Goal: Communication & Community: Answer question/provide support

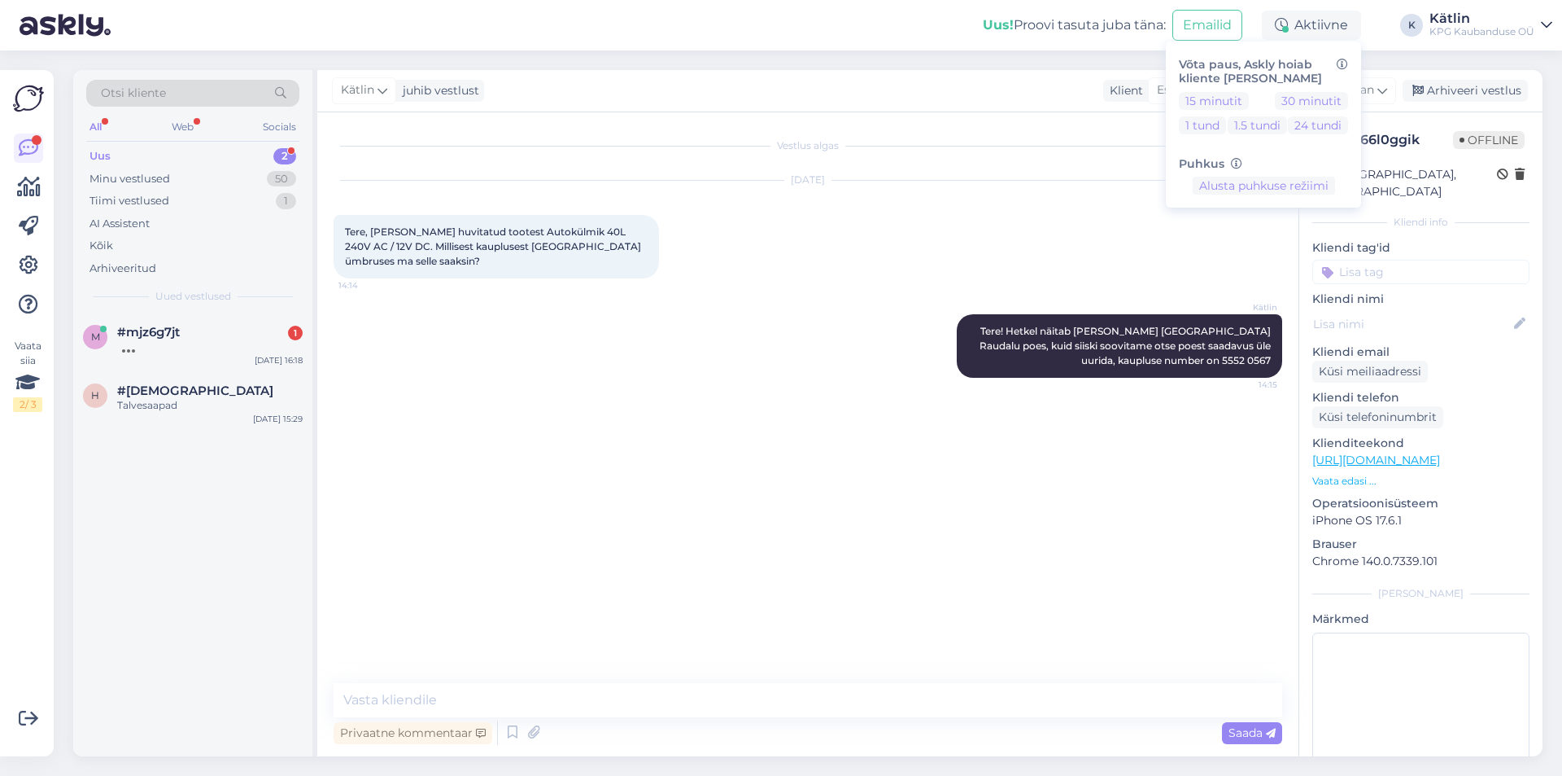
click at [205, 329] on div "#mjz6g7jt 1" at bounding box center [210, 332] width 186 height 15
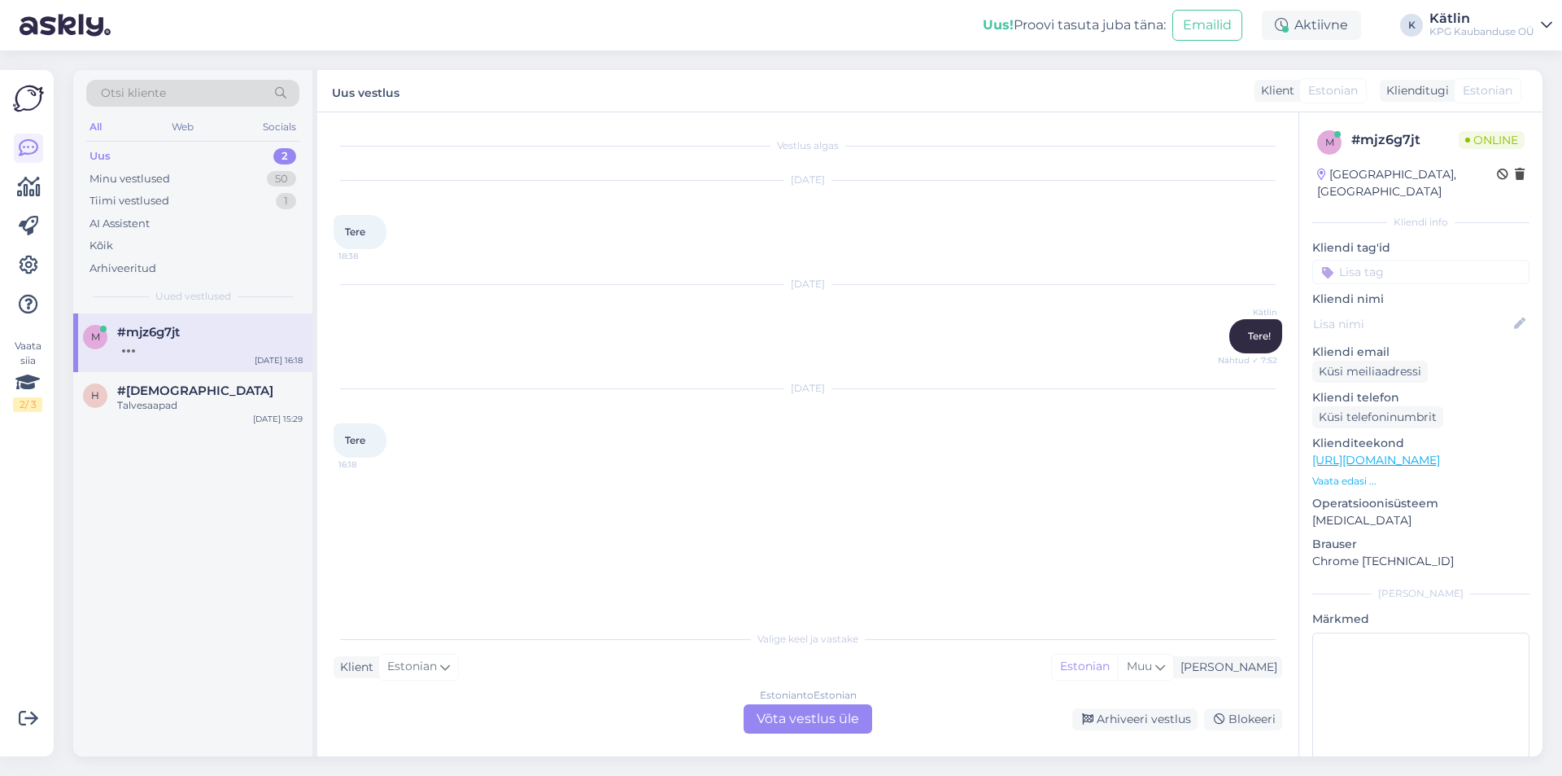
click at [802, 716] on div "Estonian to Estonian Võta vestlus üle" at bounding box center [808, 718] width 129 height 29
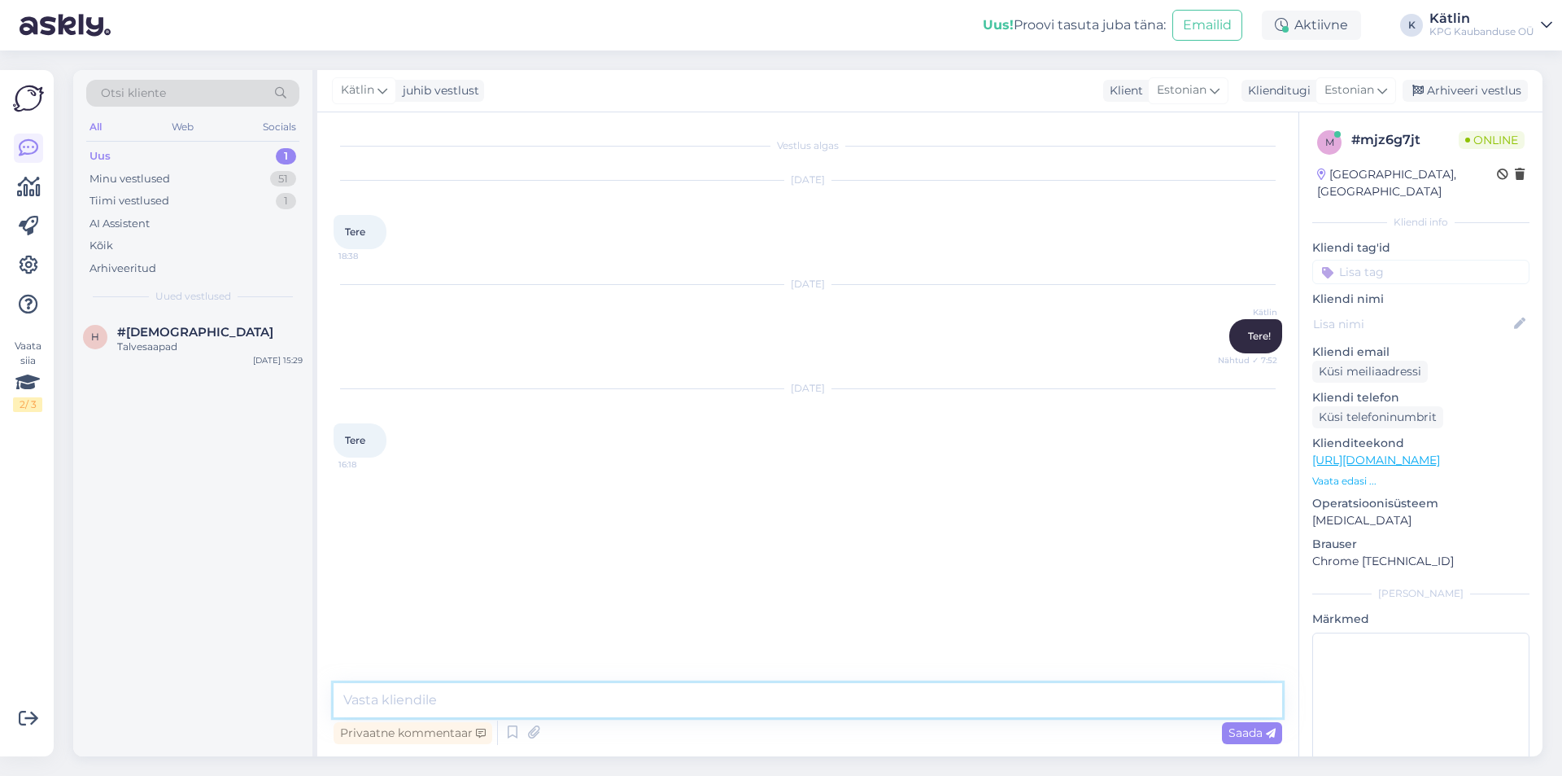
click at [565, 703] on textarea at bounding box center [808, 700] width 949 height 34
type textarea "Tere!"
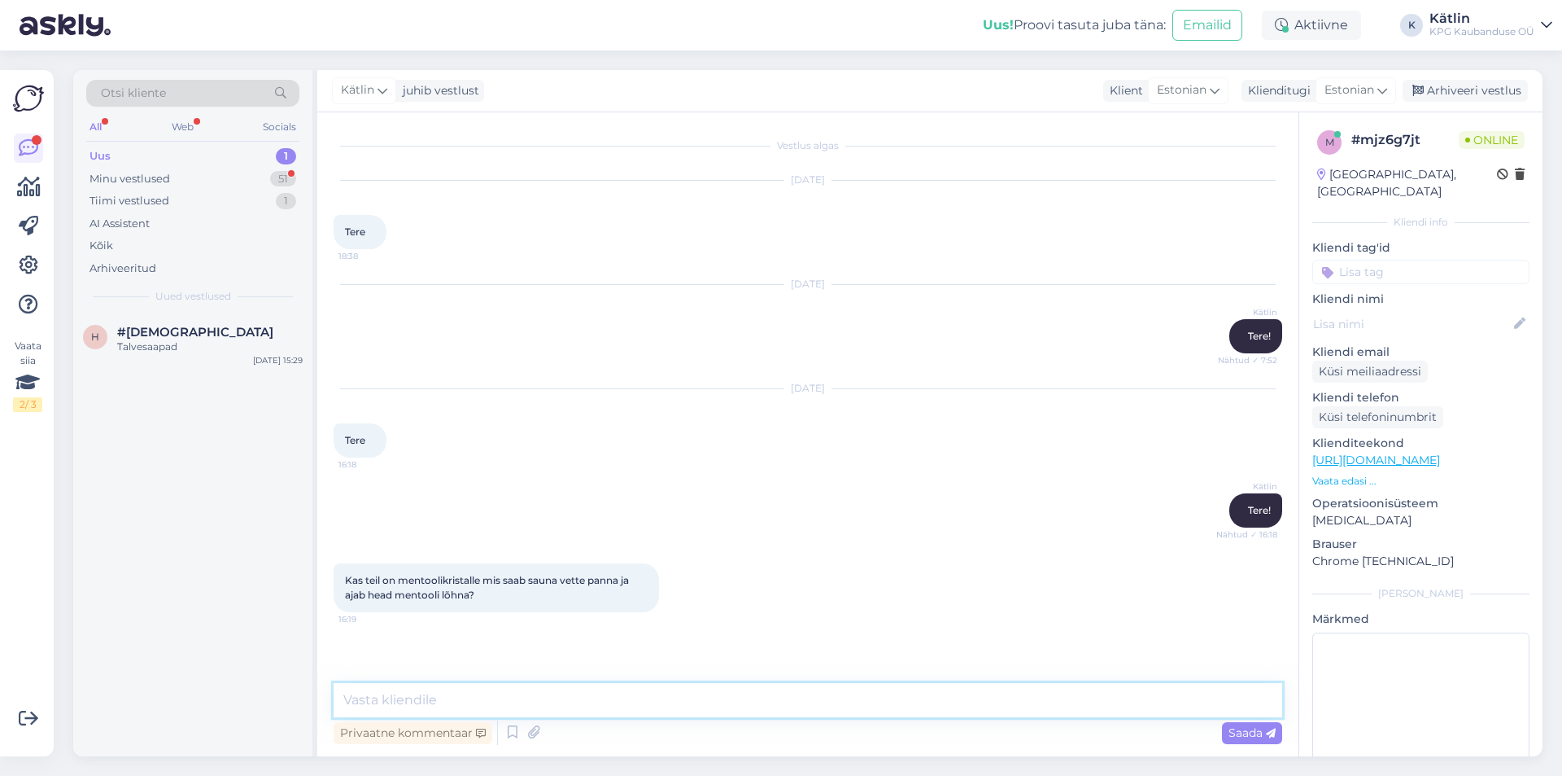
click at [555, 706] on textarea at bounding box center [808, 700] width 949 height 34
type textarea "Neid on veel meie kauplustes müügil."
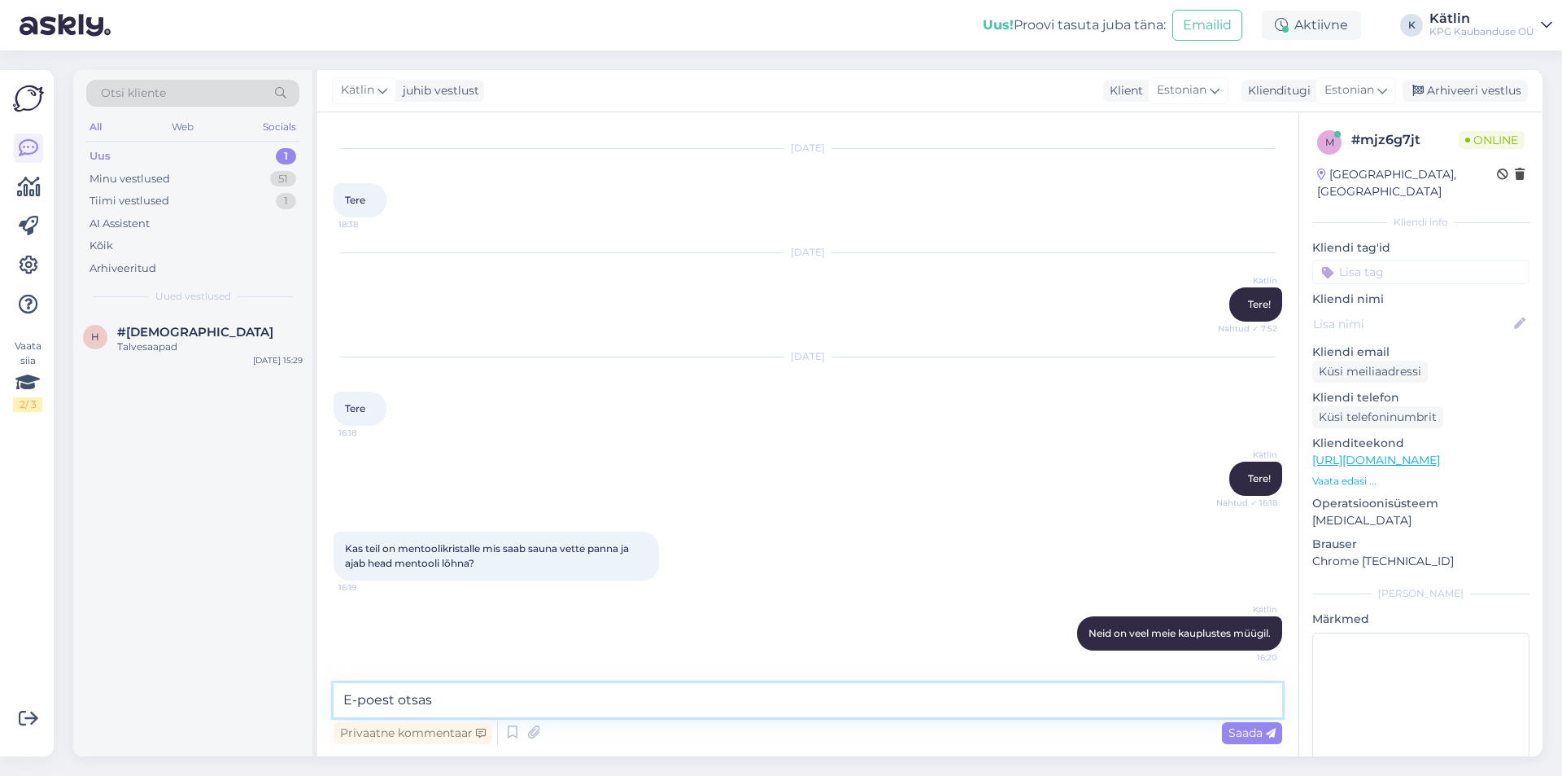
type textarea "E-poest otsas."
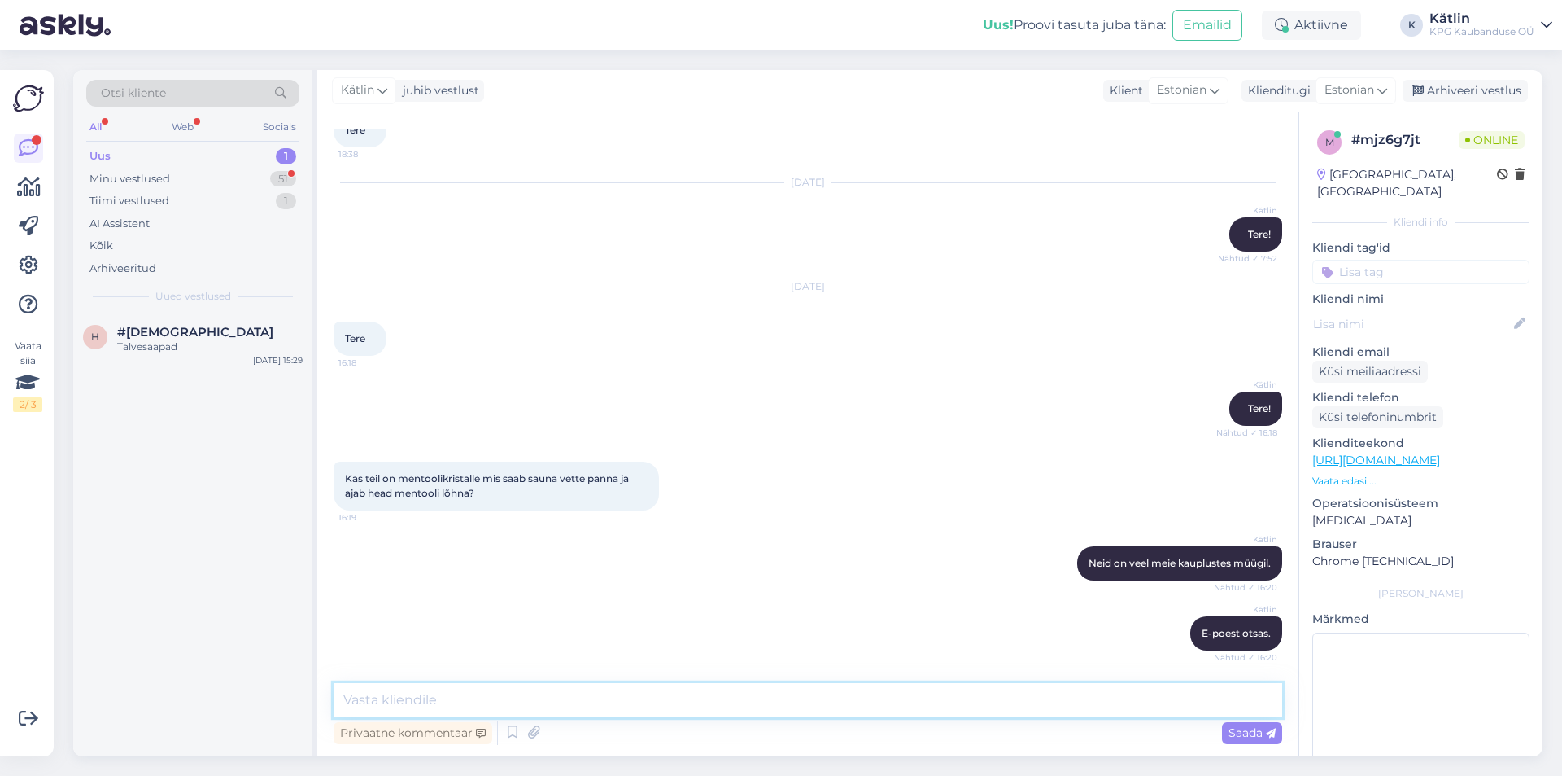
scroll to position [172, 0]
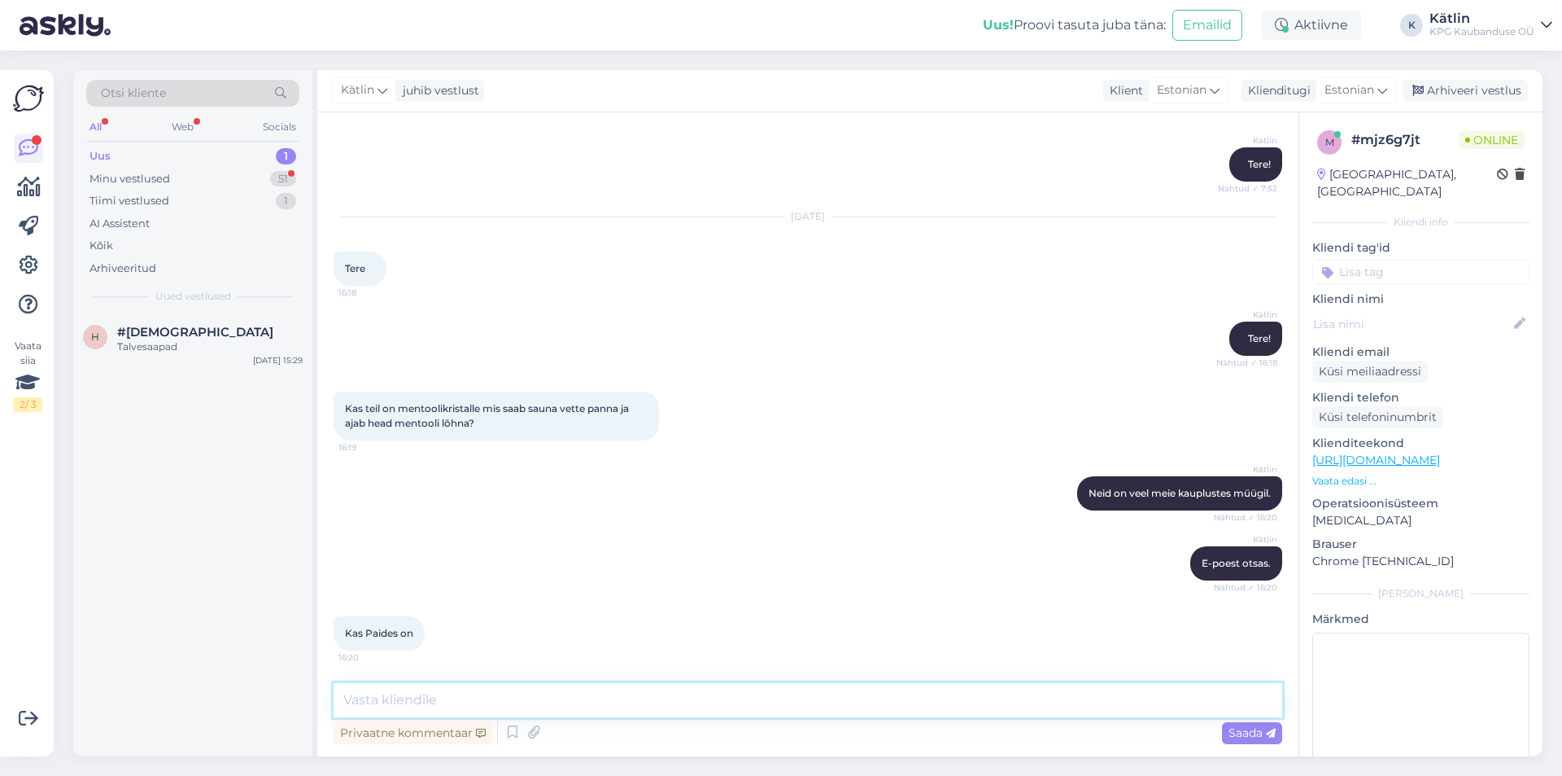
click at [478, 703] on textarea at bounding box center [808, 700] width 949 height 34
type textarea "Jah, seal peaks olema saadaval."
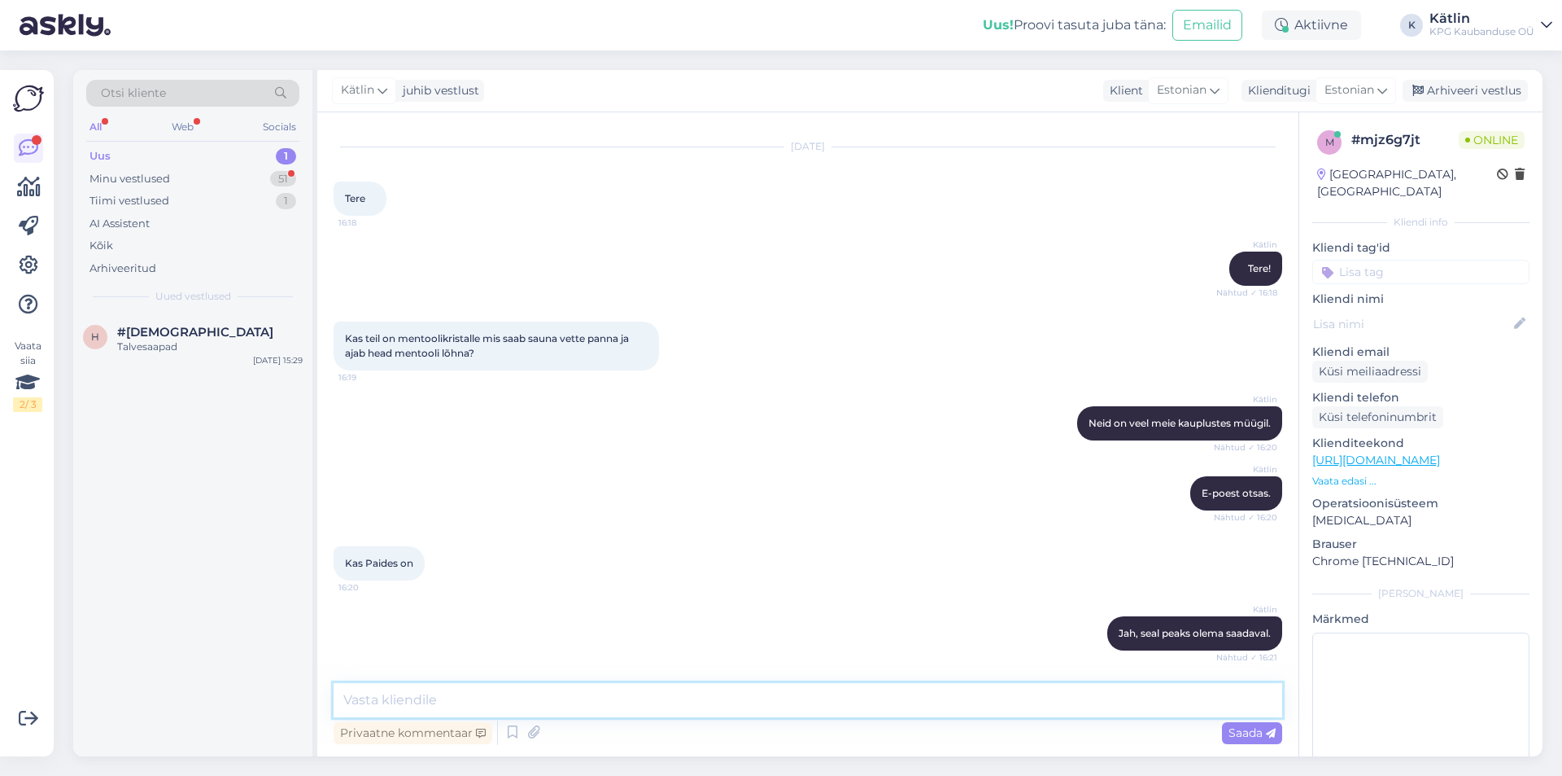
scroll to position [312, 0]
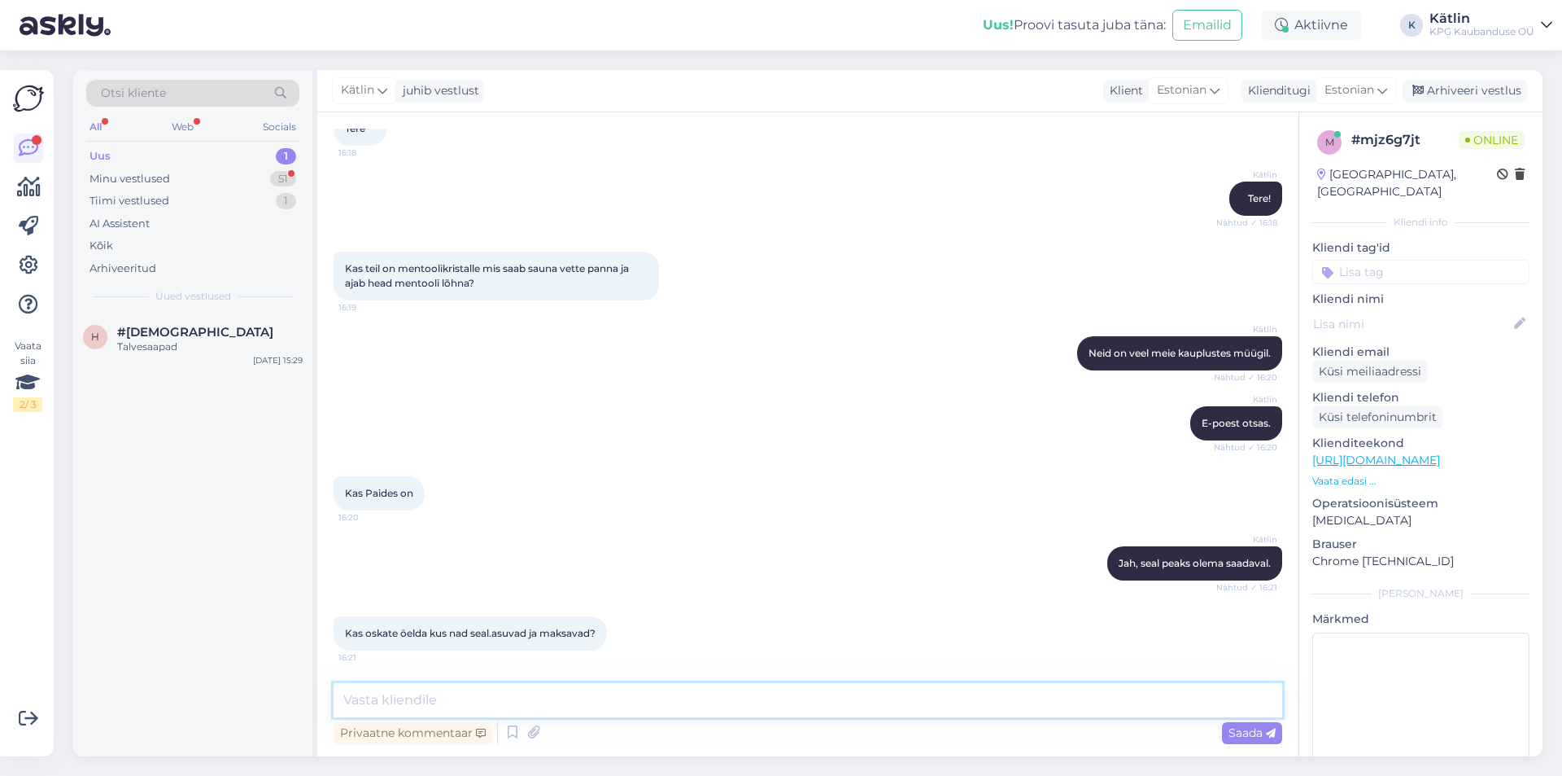
click at [486, 706] on textarea at bounding box center [808, 700] width 949 height 34
paste textarea "5552 0032"
type textarea "Palun uurige otse poest: 5552 0032, hind on 7.50"
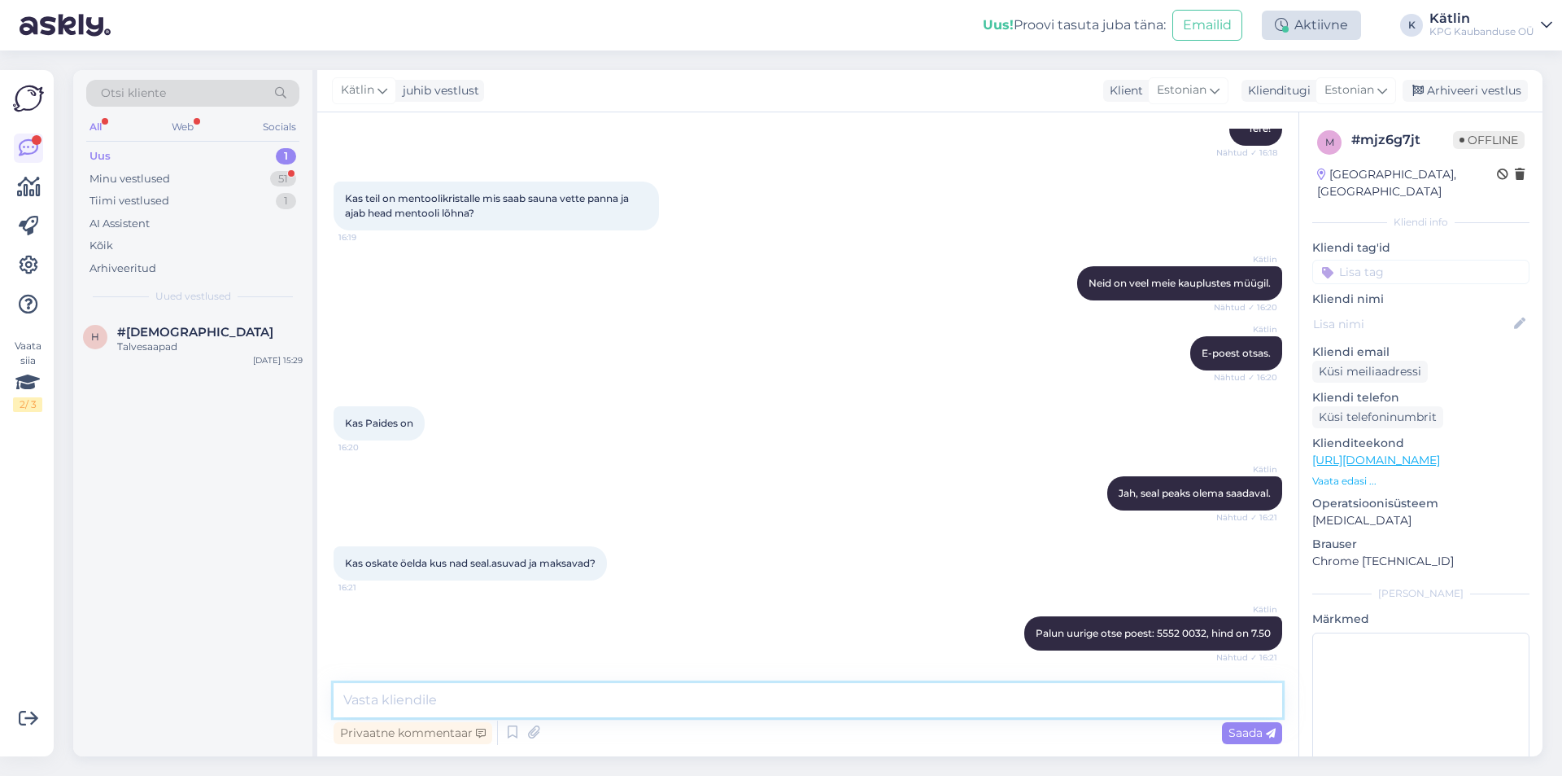
scroll to position [452, 0]
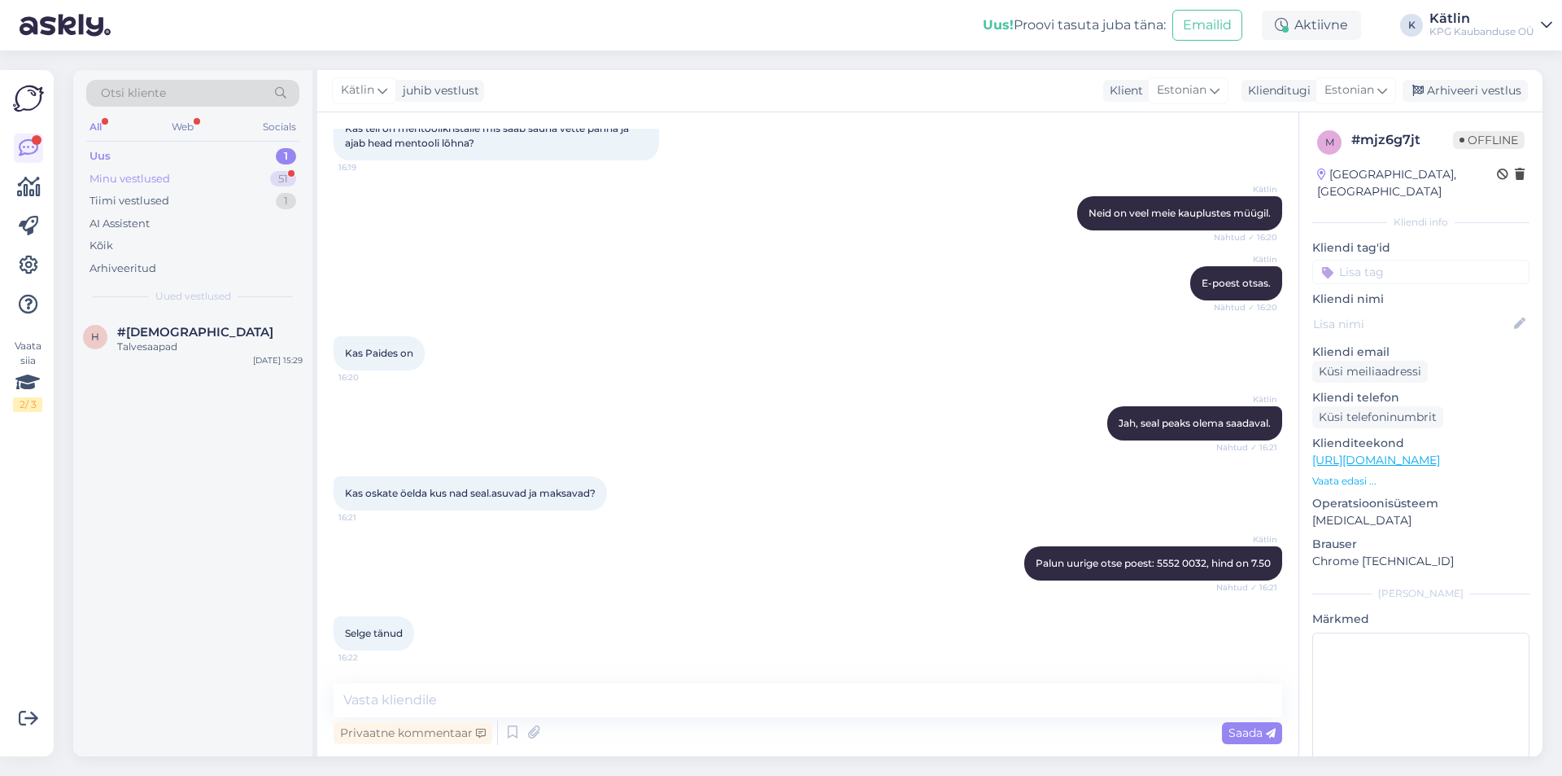
click at [240, 171] on div "Minu vestlused 51" at bounding box center [192, 179] width 213 height 23
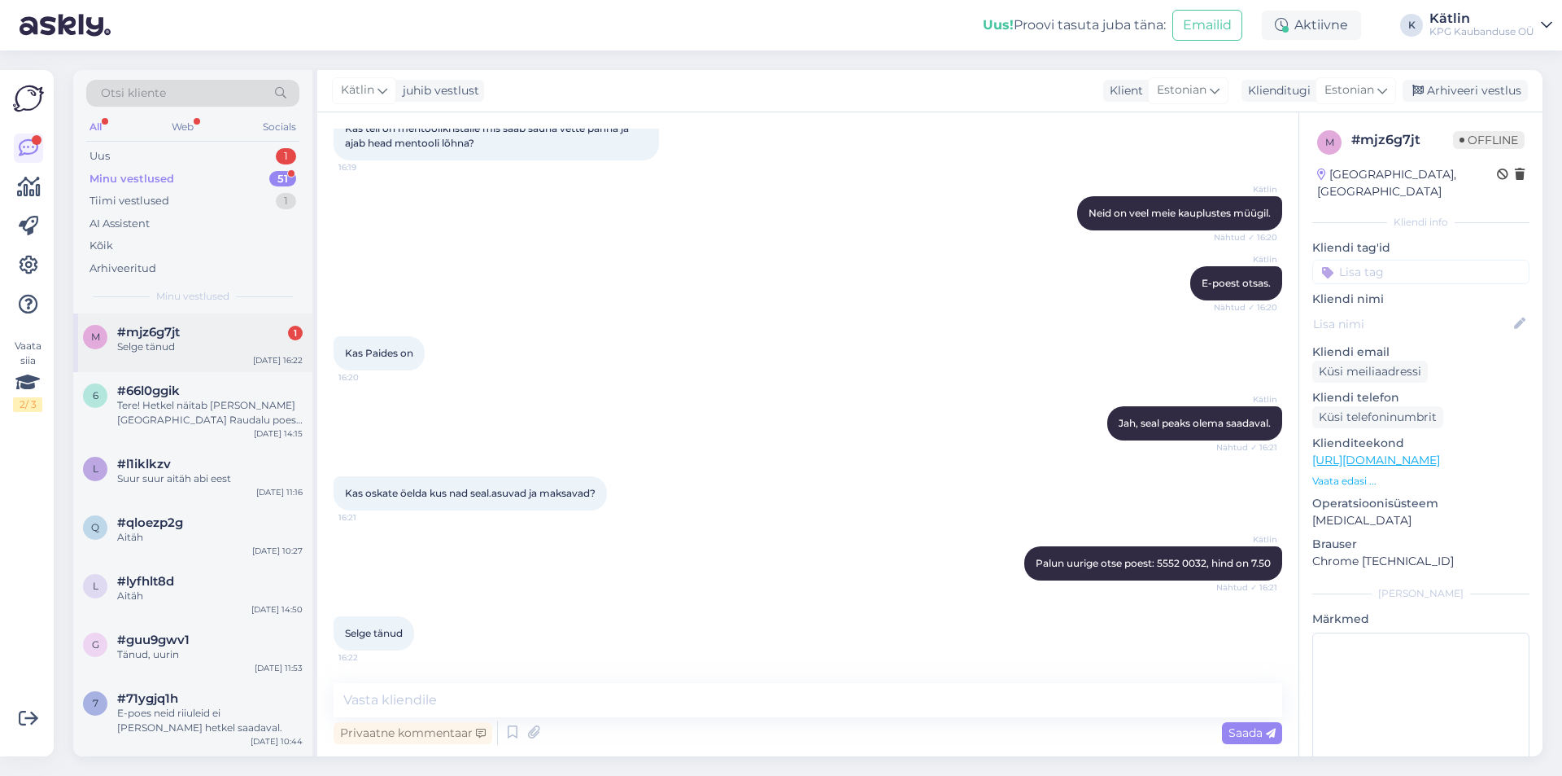
click at [203, 357] on div "m #mjz6g7jt 1 Selge tänud [DATE] 16:22" at bounding box center [192, 342] width 239 height 59
click at [165, 154] on div "Uus 1" at bounding box center [192, 156] width 213 height 23
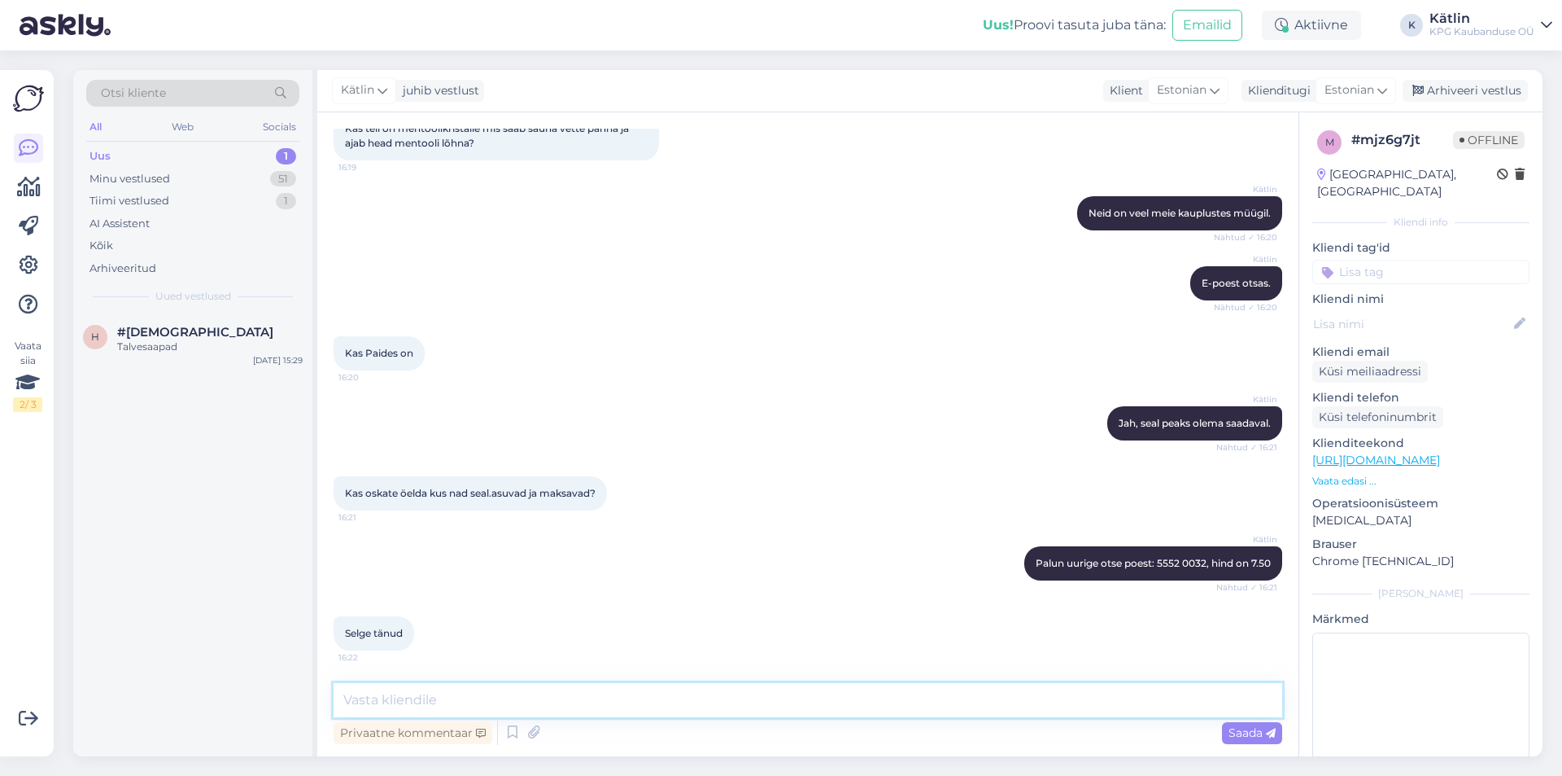
click at [437, 694] on textarea at bounding box center [808, 700] width 949 height 34
